Goal: Task Accomplishment & Management: Manage account settings

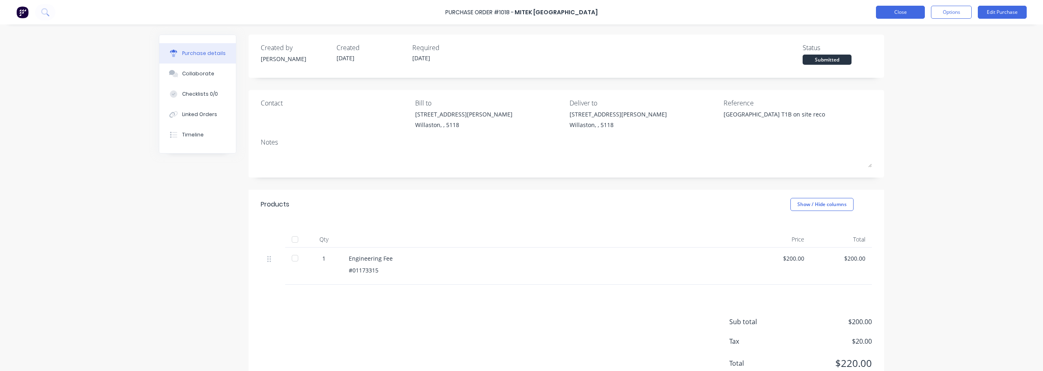
click at [895, 15] on button "Close" at bounding box center [900, 12] width 49 height 13
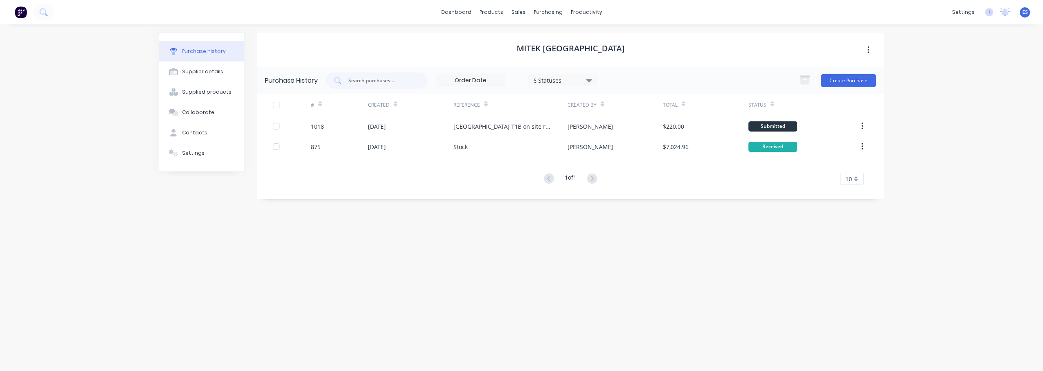
click at [410, 298] on div "MiTek [GEOGRAPHIC_DATA] Purchase History 6 Statuses 6 Statuses Create Purchase …" at bounding box center [571, 194] width 628 height 322
click at [599, 46] on button "Workflow" at bounding box center [618, 39] width 108 height 16
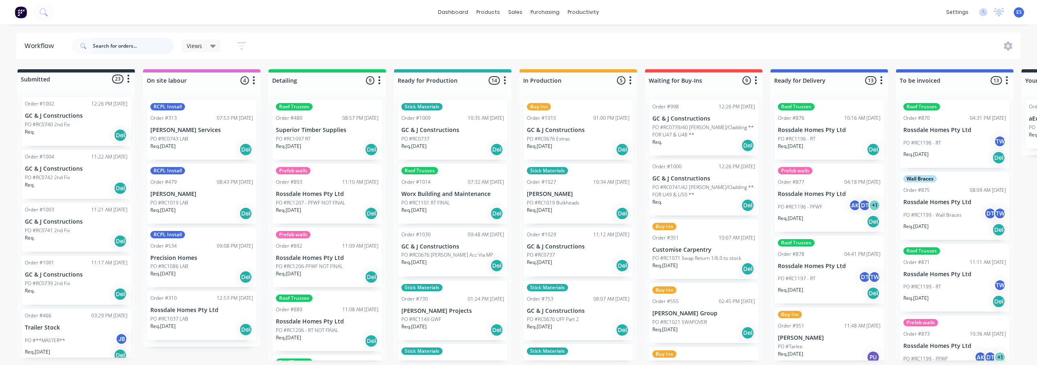
click at [101, 49] on input "text" at bounding box center [133, 46] width 81 height 16
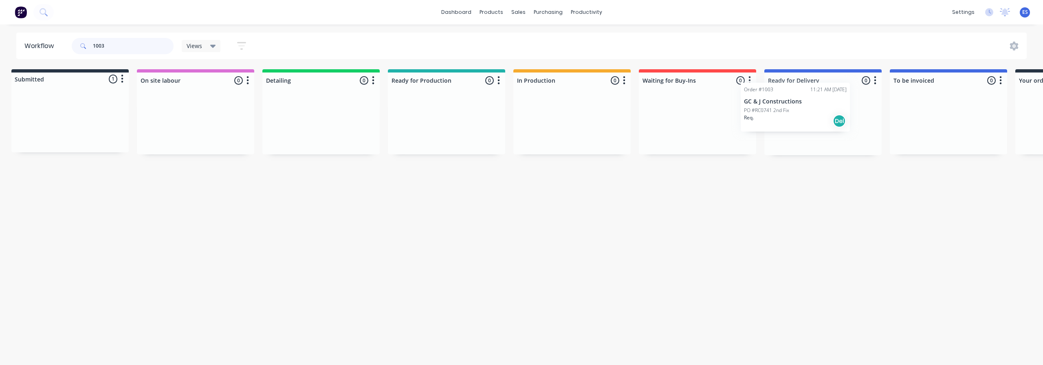
drag, startPoint x: 73, startPoint y: 126, endPoint x: 789, endPoint y: 117, distance: 716.1
click at [790, 117] on div "Submitted 1 Status colour #273444 hex #273444 Save Cancel Summaries Total order…" at bounding box center [726, 112] width 1477 height 86
click at [864, 142] on div "Assign team members" at bounding box center [884, 141] width 82 height 17
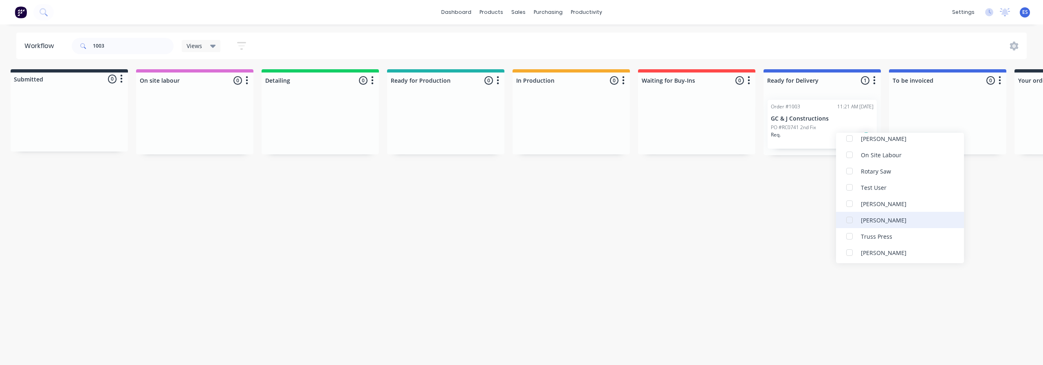
scroll to position [245, 0]
click at [888, 220] on div "[PERSON_NAME]" at bounding box center [884, 218] width 46 height 9
click at [989, 214] on div "Workflow 1003 Views Save new view None (Default) edit Show/Hide statuses Show l…" at bounding box center [514, 191] width 1043 height 316
click at [131, 49] on input "1003" at bounding box center [133, 46] width 81 height 16
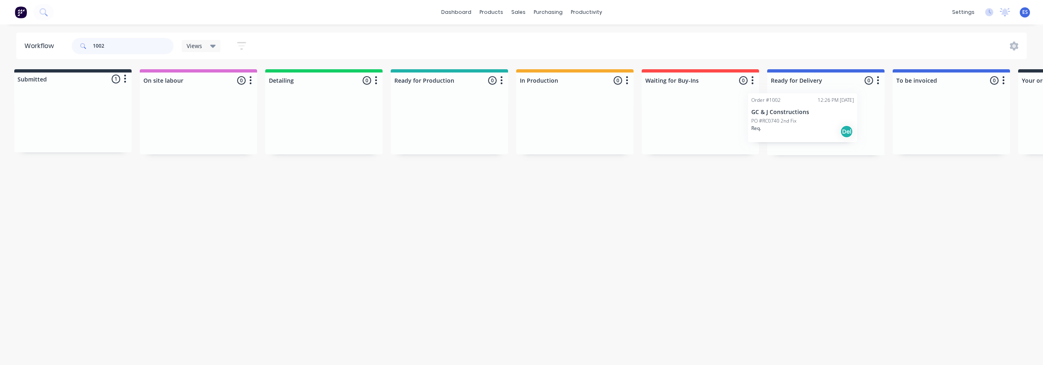
scroll to position [0, 9]
drag, startPoint x: 75, startPoint y: 128, endPoint x: 804, endPoint y: 125, distance: 728.7
click at [804, 125] on div "Submitted 1 Status colour #273444 hex #273444 Save Cancel Summaries Total order…" at bounding box center [724, 112] width 1477 height 86
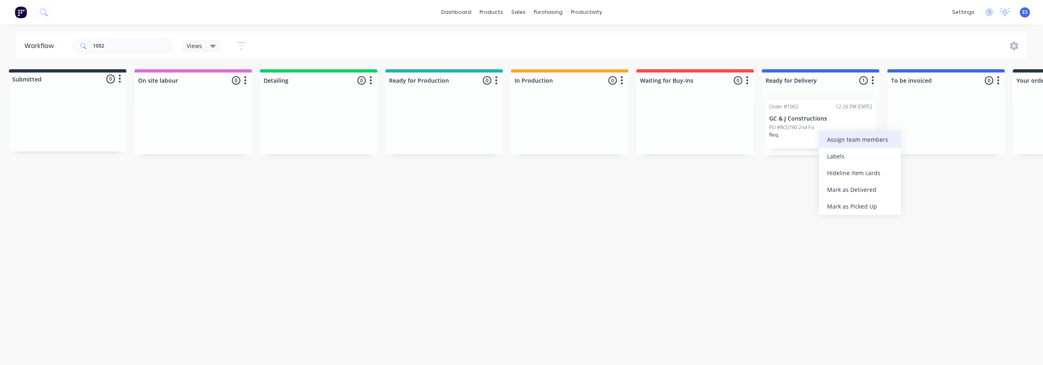
click at [866, 139] on div "Assign team members" at bounding box center [860, 139] width 82 height 17
click at [860, 202] on div "[PERSON_NAME]" at bounding box center [858, 200] width 46 height 9
drag, startPoint x: 780, startPoint y: 239, endPoint x: 800, endPoint y: 245, distance: 20.7
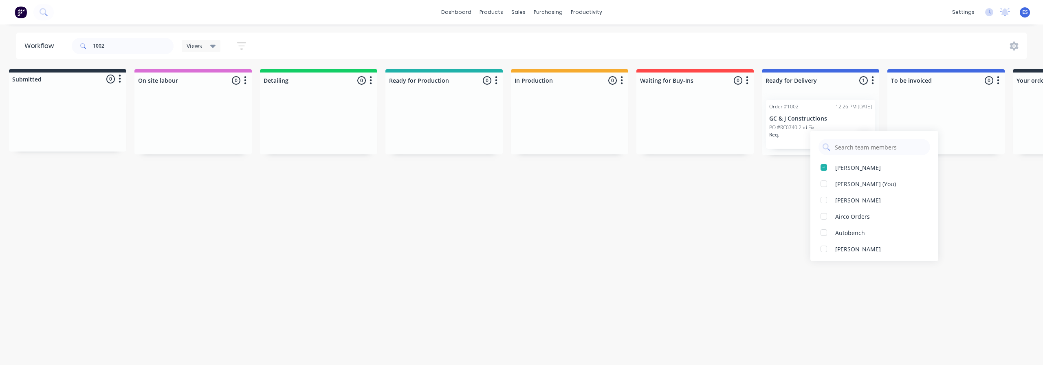
click at [780, 239] on div "Workflow 1002 Views Save new view None (Default) edit Show/Hide statuses Show l…" at bounding box center [512, 191] width 1043 height 316
click at [119, 47] on input "1002" at bounding box center [133, 46] width 81 height 16
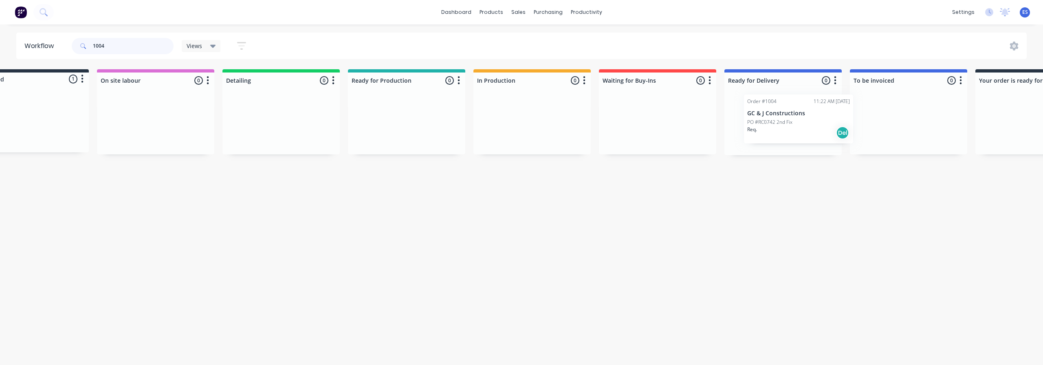
drag, startPoint x: 90, startPoint y: 128, endPoint x: 804, endPoint y: 125, distance: 713.2
click at [805, 127] on div "Submitted 1 Status colour #273444 hex #273444 Save Cancel Summaries Total order…" at bounding box center [686, 112] width 1477 height 86
click at [826, 145] on div "Assign team members" at bounding box center [838, 143] width 82 height 17
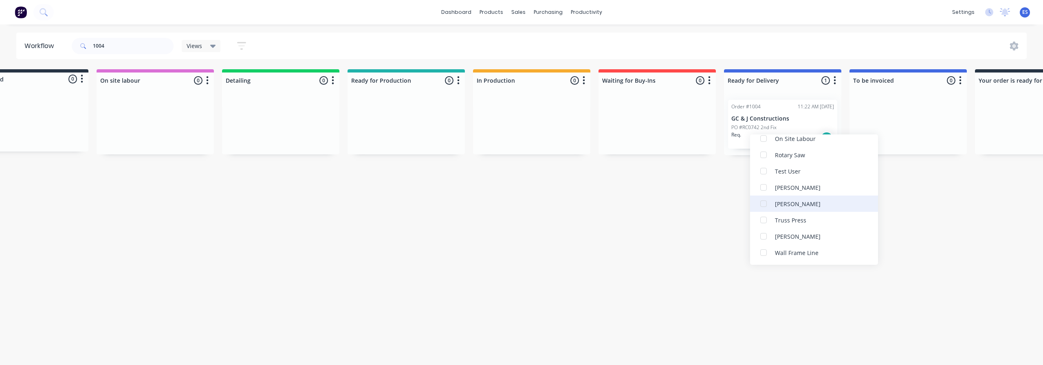
click at [794, 209] on div "[PERSON_NAME]" at bounding box center [814, 204] width 128 height 16
click at [696, 251] on div "Workflow 1004 Views Save new view None (Default) edit Show/Hide statuses Show l…" at bounding box center [475, 191] width 1043 height 316
click at [118, 51] on input "1004" at bounding box center [133, 46] width 81 height 16
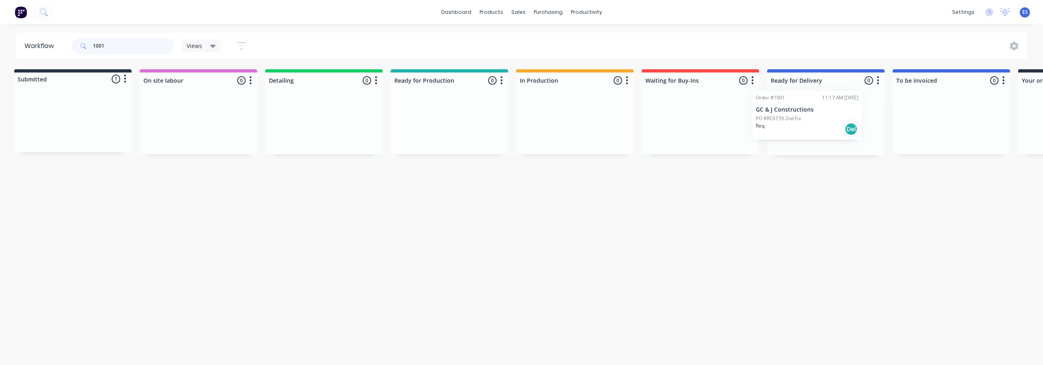
drag, startPoint x: 192, startPoint y: 121, endPoint x: 820, endPoint y: 120, distance: 628.4
click at [820, 120] on div "Submitted 1 Status colour #273444 hex #273444 Save Cancel Summaries Total order…" at bounding box center [729, 112] width 1477 height 86
click at [847, 145] on div "Assign team members" at bounding box center [857, 144] width 82 height 17
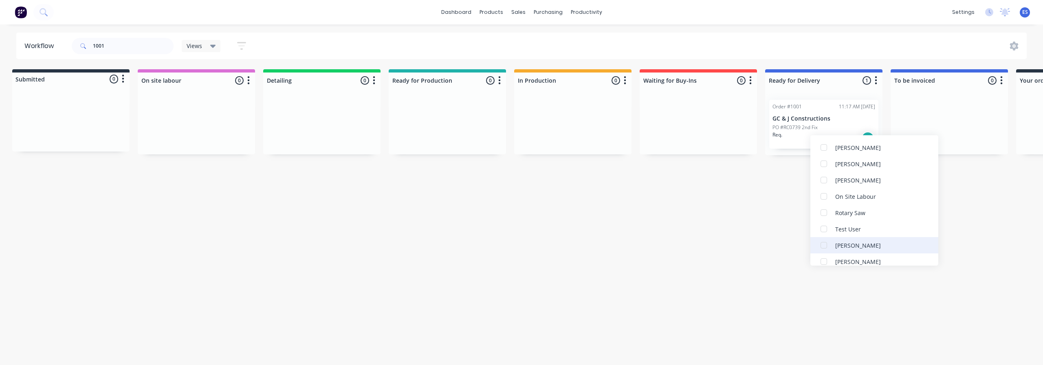
scroll to position [245, 0]
click at [859, 226] on div "[PERSON_NAME]" at bounding box center [875, 221] width 128 height 16
click at [947, 249] on div "Workflow 1001 Views Save new view None (Default) edit Show/Hide statuses Show l…" at bounding box center [516, 191] width 1043 height 316
click at [143, 50] on input "1001" at bounding box center [133, 46] width 81 height 16
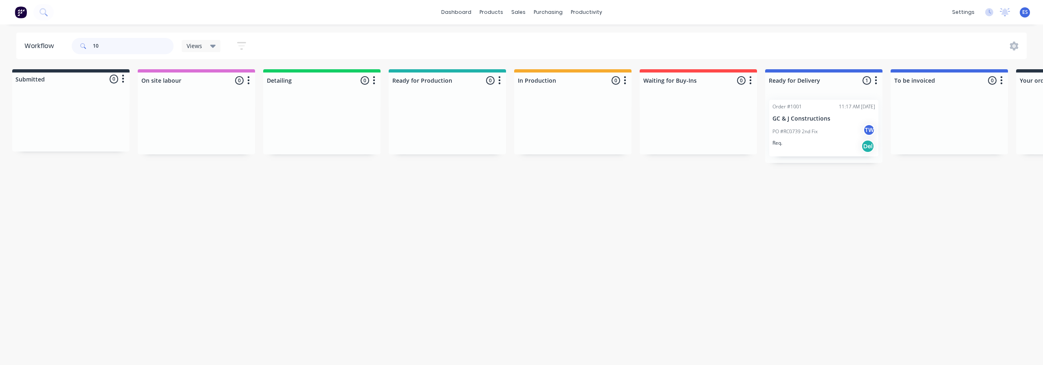
type input "1"
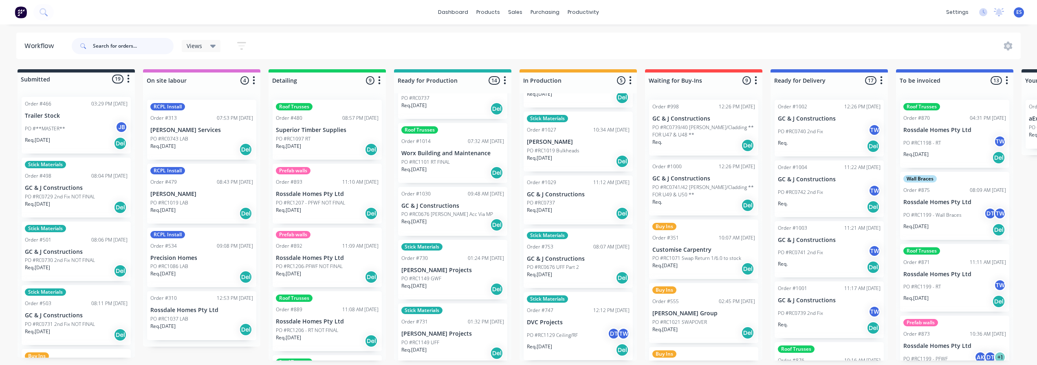
scroll to position [2, 0]
click at [578, 275] on div "Req. [DATE] Del" at bounding box center [578, 278] width 103 height 14
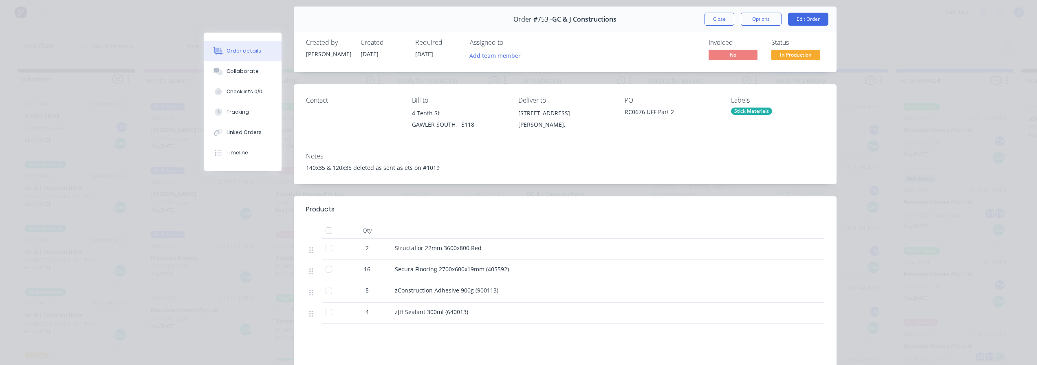
scroll to position [41, 0]
